Goal: Information Seeking & Learning: Learn about a topic

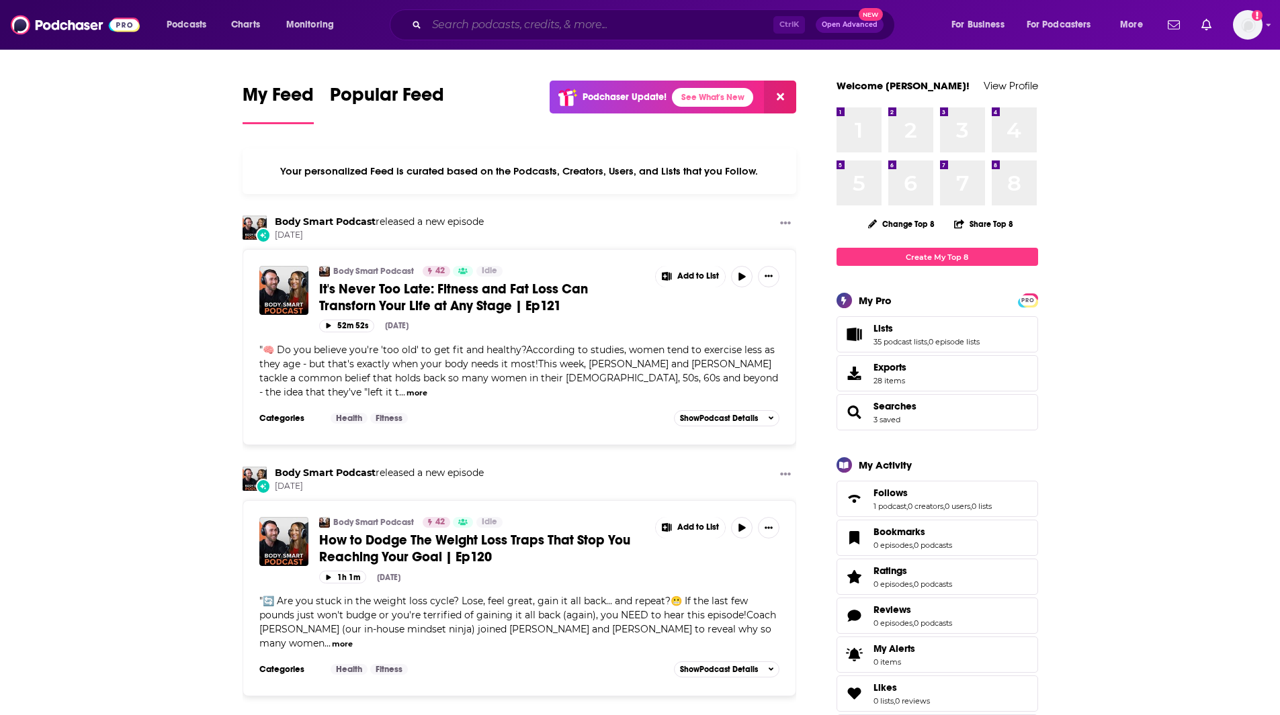
click at [486, 19] on input "Search podcasts, credits, & more..." at bounding box center [600, 24] width 347 height 21
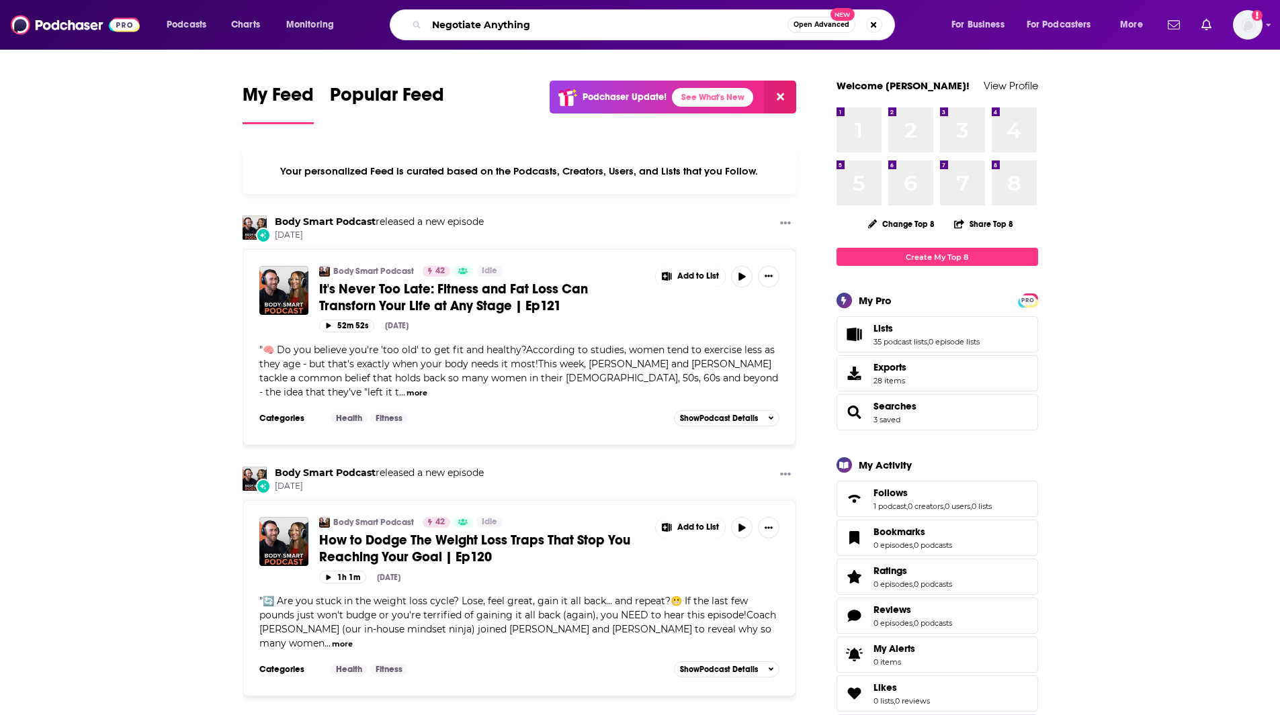
type input "Negotiate Anything"
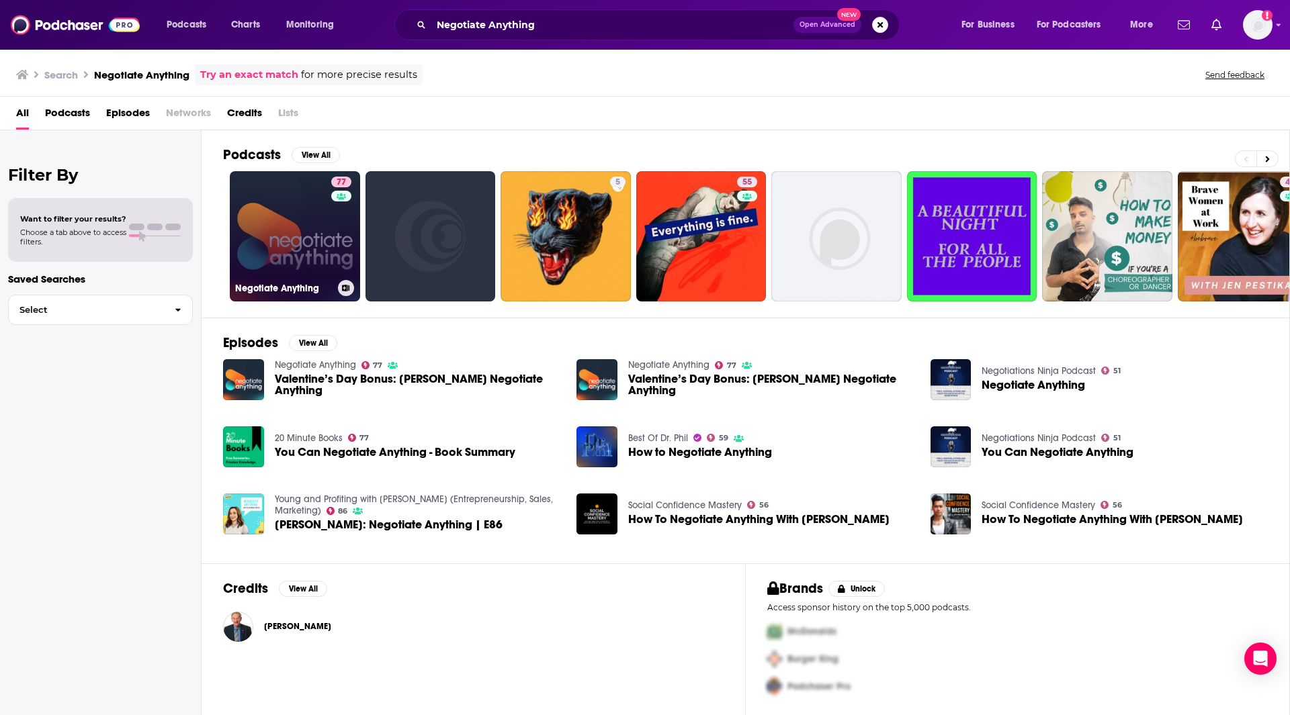
click at [286, 243] on link "77 Negotiate Anything" at bounding box center [295, 236] width 130 height 130
